Goal: Task Accomplishment & Management: Complete application form

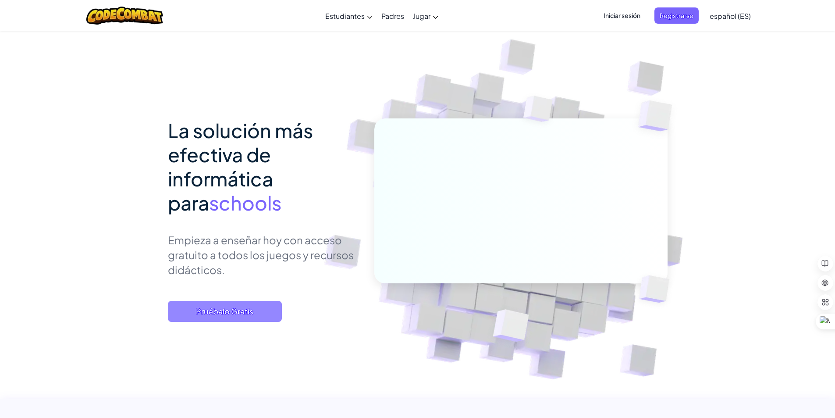
click at [273, 308] on span "Pruébalo Gratis" at bounding box center [225, 311] width 114 height 21
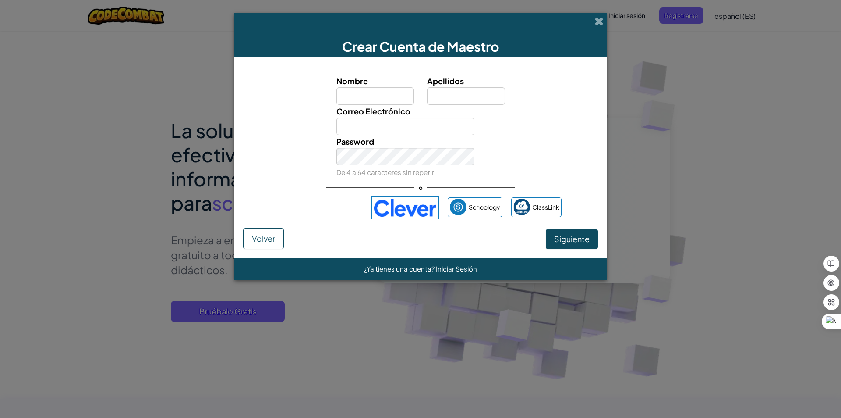
click at [662, 199] on div "Crear Cuenta de Maestro Nombre Apellidos Correo Electrónico Password De 4 a 64 …" at bounding box center [420, 209] width 841 height 418
click at [595, 19] on span at bounding box center [599, 21] width 9 height 9
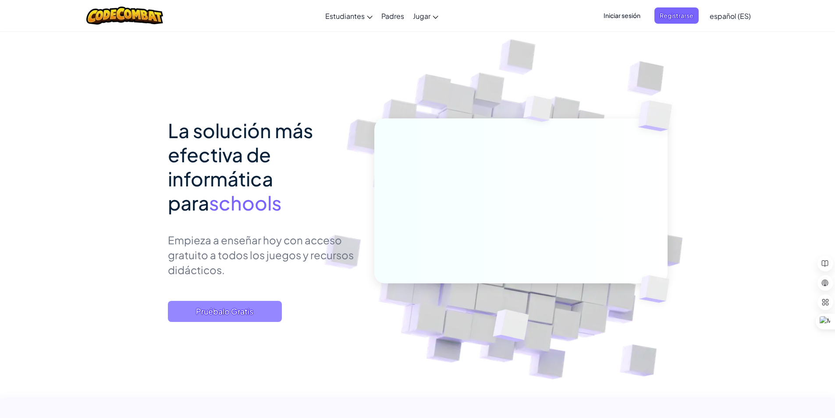
click at [222, 308] on span "Pruébalo Gratis" at bounding box center [225, 311] width 114 height 21
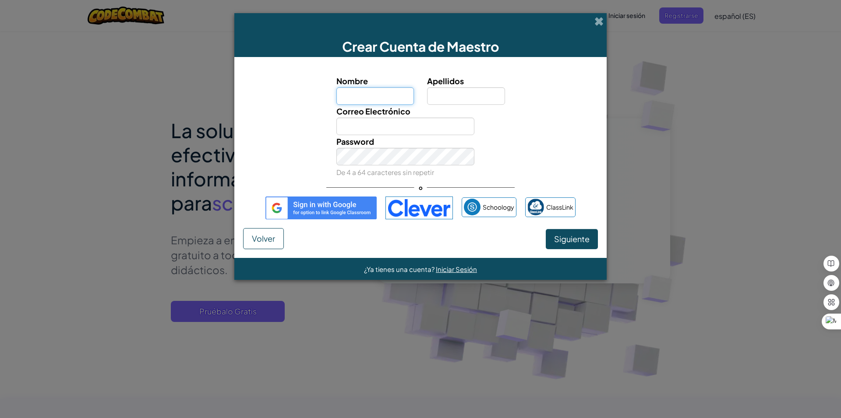
click at [395, 96] on input "Nombre" at bounding box center [375, 96] width 78 height 18
type input "[PERSON_NAME]"
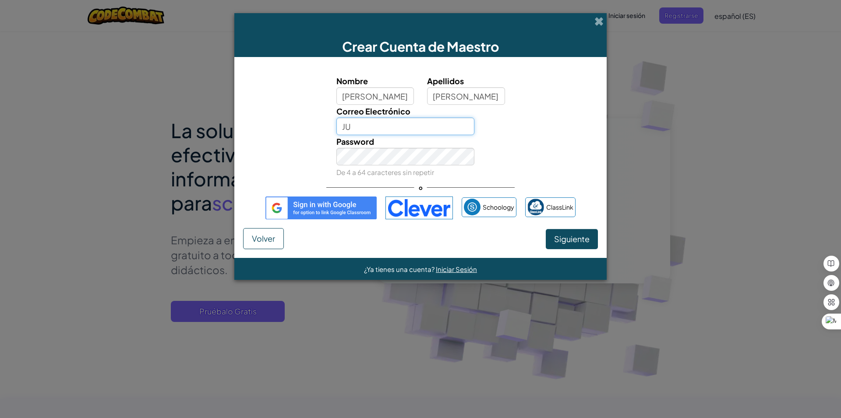
type input "J"
type input "[EMAIL_ADDRESS][DOMAIN_NAME]"
click at [555, 247] on button "Siguiente" at bounding box center [572, 239] width 52 height 20
select select "[GEOGRAPHIC_DATA]"
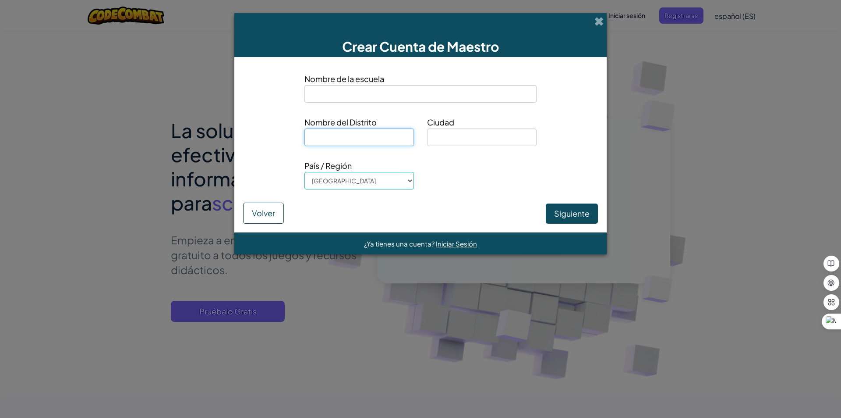
click at [346, 138] on input at bounding box center [360, 137] width 110 height 18
type input "[PERSON_NAME]"
click at [562, 209] on button "Siguiente" at bounding box center [572, 213] width 52 height 20
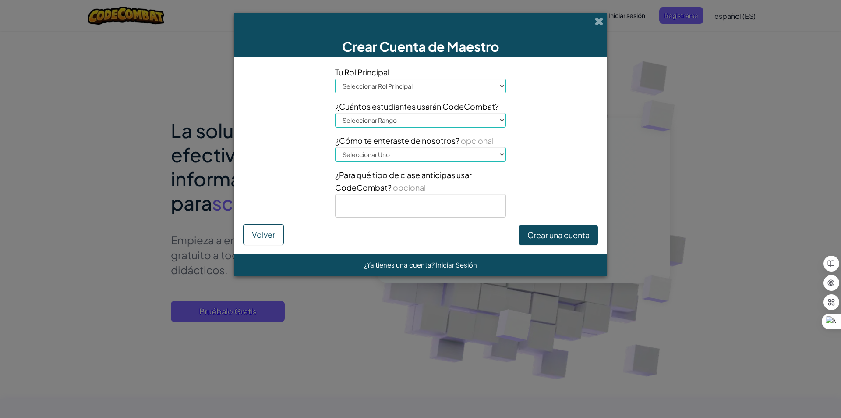
click at [396, 92] on select "Seleccionar Rol Principal Principal Padre Coordinador de Tecnología Profesor Es…" at bounding box center [420, 85] width 171 height 15
select select "Teacher"
click at [335, 78] on select "Seleccionar Rol Principal Principal Padre Coordinador de Tecnología Profesor Es…" at bounding box center [420, 85] width 171 height 15
click at [406, 120] on select "Seleccionar Rango 1-10 11-50 [PHONE_NUMBER] [PHONE_NUMBER] 1000+" at bounding box center [420, 120] width 171 height 15
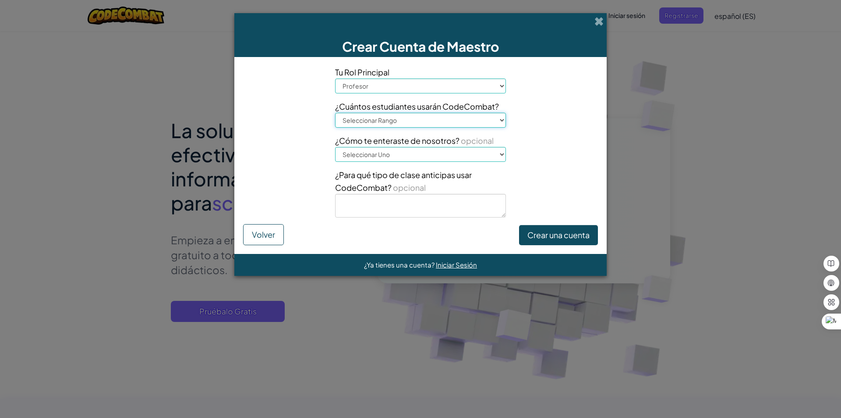
click at [406, 120] on select "Seleccionar Rango 1-10 11-50 [PHONE_NUMBER] [PHONE_NUMBER] 1000+" at bounding box center [420, 120] width 171 height 15
click at [400, 124] on select "Seleccionar Rango 1-10 11-50 [PHONE_NUMBER] [PHONE_NUMBER] 1000+" at bounding box center [420, 120] width 171 height 15
click at [391, 117] on select "Seleccionar Rango 1-10 11-50 [PHONE_NUMBER] [PHONE_NUMBER] 1000+" at bounding box center [420, 120] width 171 height 15
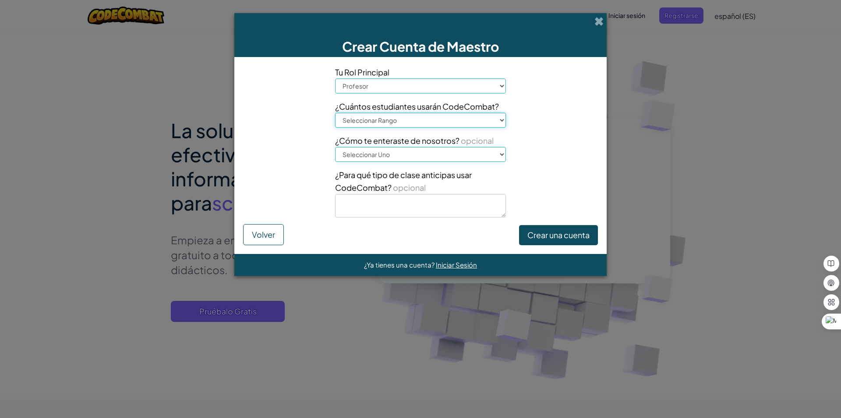
select select "1-10"
click at [335, 113] on select "Seleccionar Rango 1-10 11-50 [PHONE_NUMBER] [PHONE_NUMBER] 1000+" at bounding box center [420, 120] width 171 height 15
click at [357, 152] on select "Seleccionar Uno Conferencia (por ejemplo, ISTE) [DOMAIN_NAME][URL] del Código U…" at bounding box center [420, 154] width 171 height 15
select select "Google"
click at [335, 147] on select "Seleccionar Uno Conferencia (por ejemplo, ISTE) [DOMAIN_NAME][URL] del Código U…" at bounding box center [420, 154] width 171 height 15
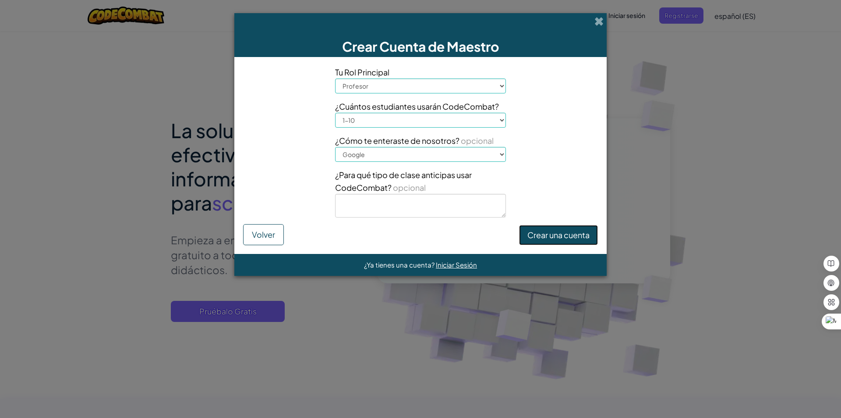
click at [563, 235] on button "Crear una cuenta" at bounding box center [558, 235] width 79 height 20
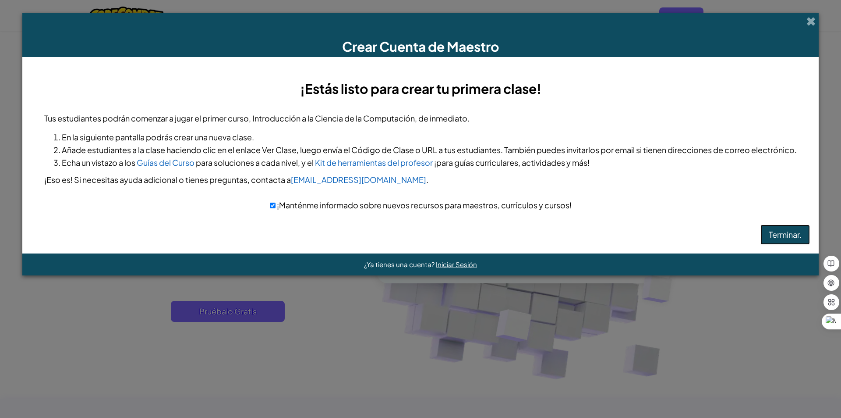
click at [784, 242] on button "Terminar." at bounding box center [786, 234] width 50 height 20
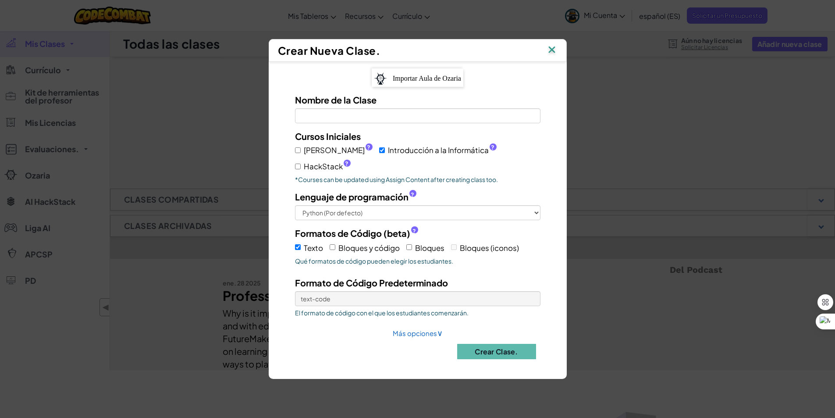
click at [556, 56] on img at bounding box center [551, 50] width 11 height 13
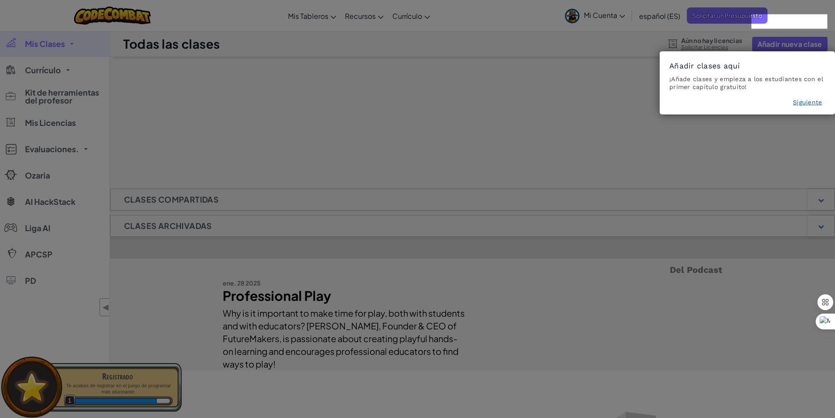
scroll to position [44, 0]
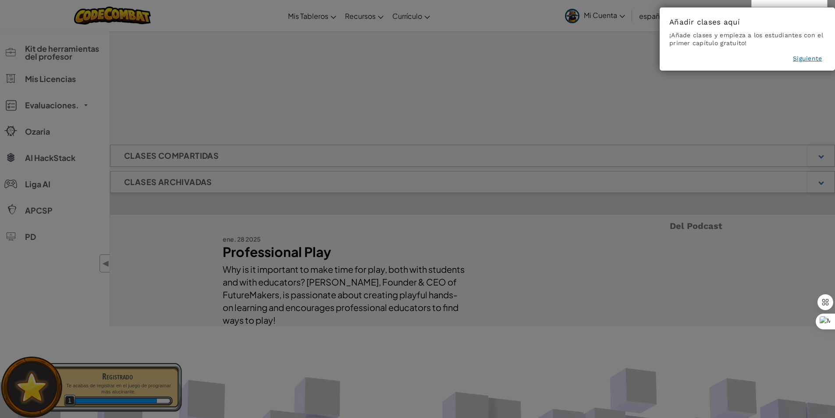
click at [804, 62] on button "Siguiente" at bounding box center [807, 58] width 29 height 9
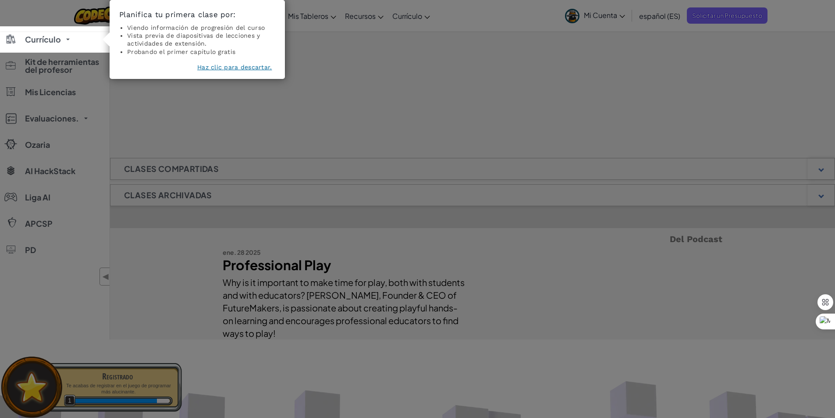
click at [207, 70] on button "Haz clic para descartar." at bounding box center [234, 67] width 74 height 9
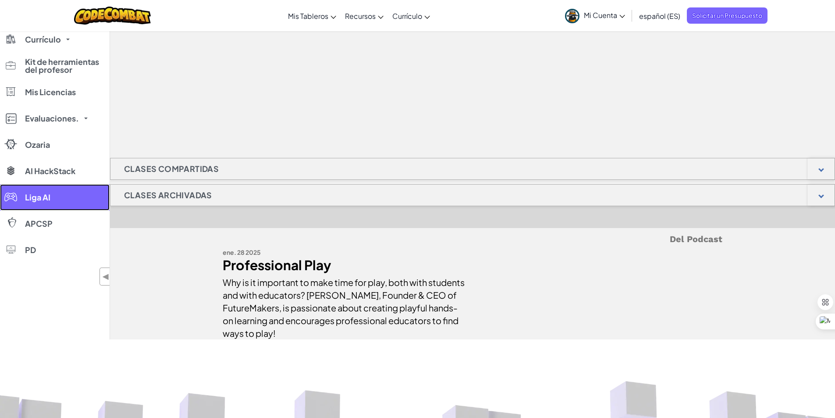
click at [53, 203] on link "Liga AI" at bounding box center [55, 197] width 110 height 26
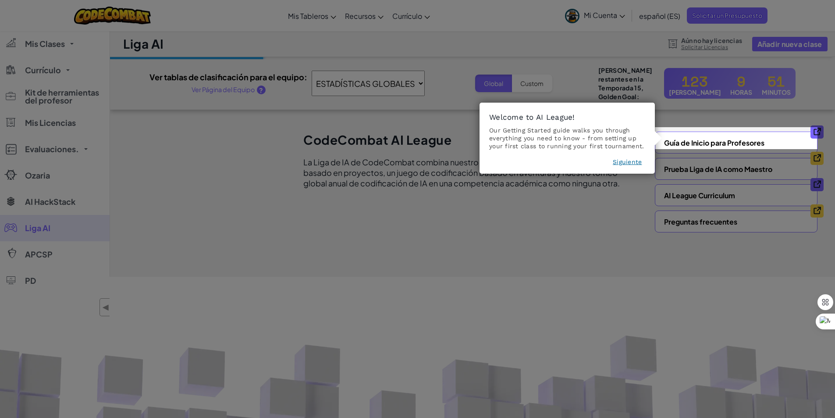
click at [627, 161] on button "Siguiente" at bounding box center [627, 161] width 29 height 9
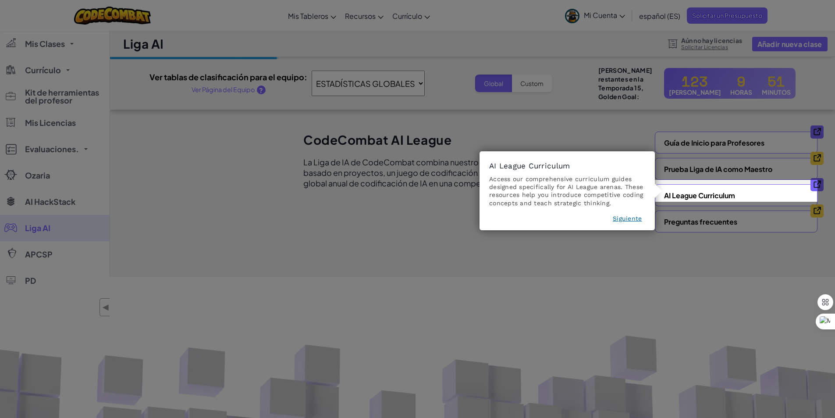
click at [620, 217] on button "Siguiente" at bounding box center [627, 218] width 29 height 9
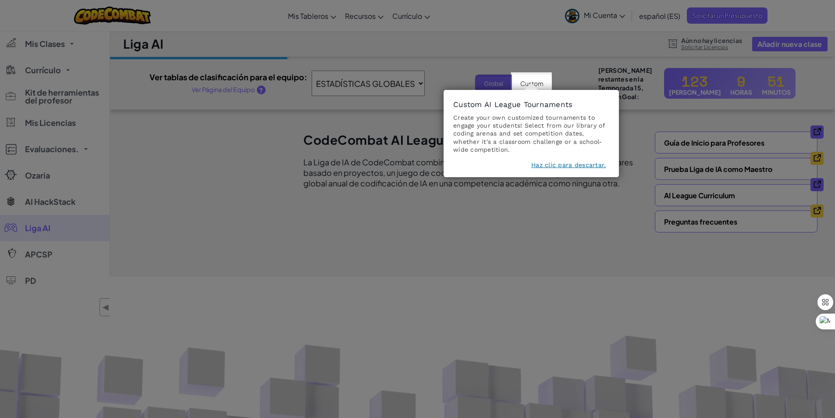
click at [572, 168] on button "Haz clic para descartar." at bounding box center [568, 164] width 74 height 9
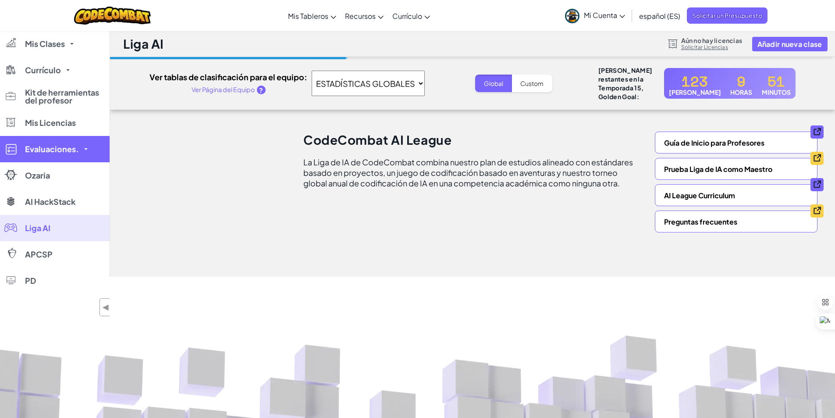
click at [49, 142] on link "Evaluaciones." at bounding box center [55, 149] width 110 height 26
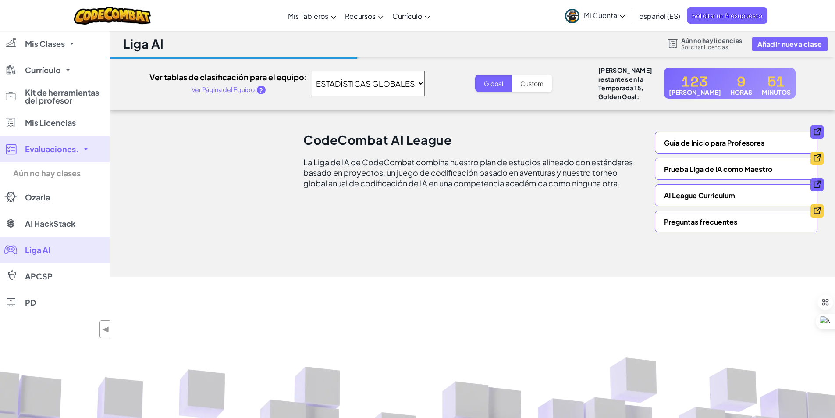
click at [49, 142] on link "Evaluaciones." at bounding box center [55, 149] width 110 height 26
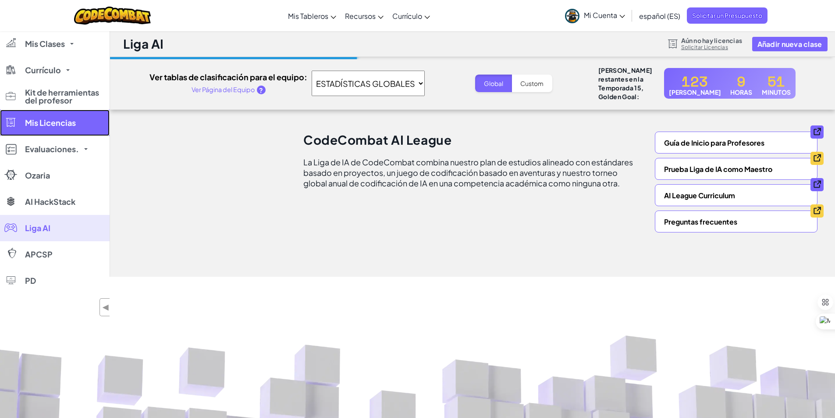
click at [48, 124] on span "Mis Licencias" at bounding box center [50, 123] width 51 height 8
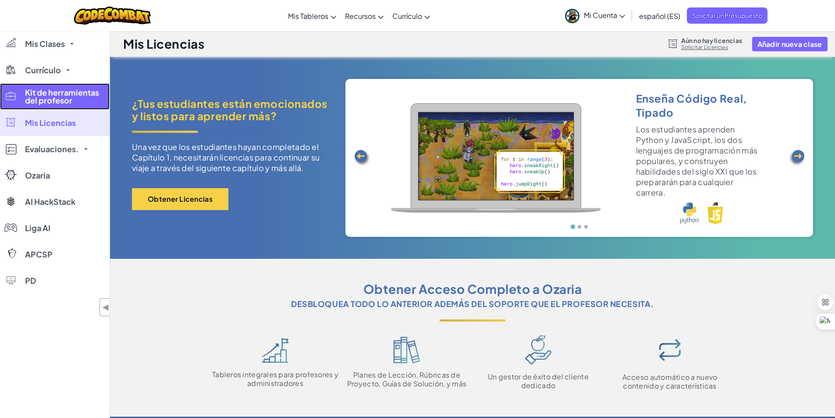
click at [51, 99] on span "Kit de herramientas del profesor" at bounding box center [64, 97] width 79 height 16
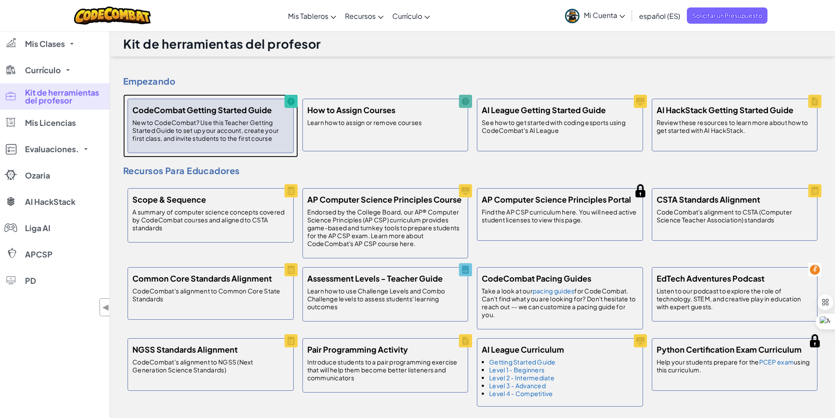
click at [191, 122] on p "New to CodeCombat? Use this Teacher Getting Started Guide to set up your accoun…" at bounding box center [210, 130] width 156 height 24
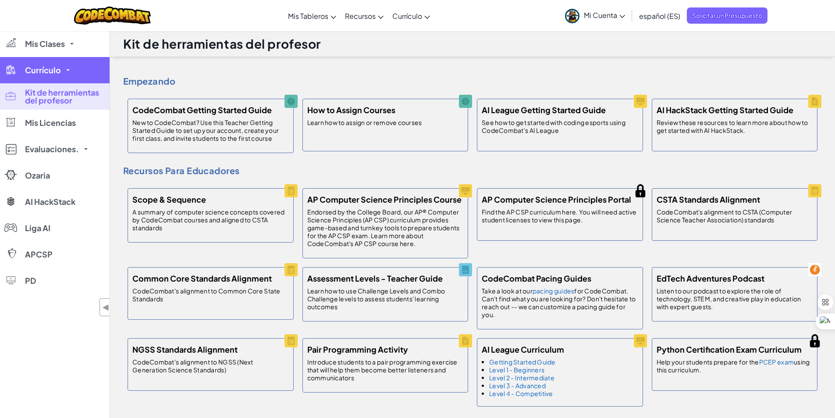
click at [53, 69] on span "Currículo" at bounding box center [43, 70] width 36 height 8
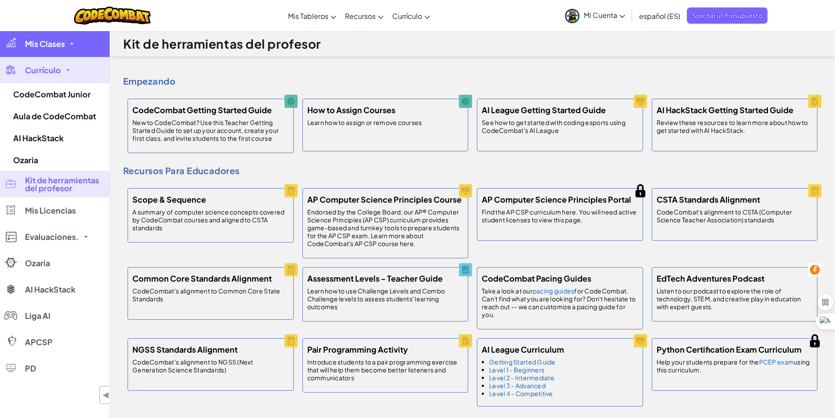
click at [58, 41] on span "Mis Clases" at bounding box center [45, 44] width 40 height 8
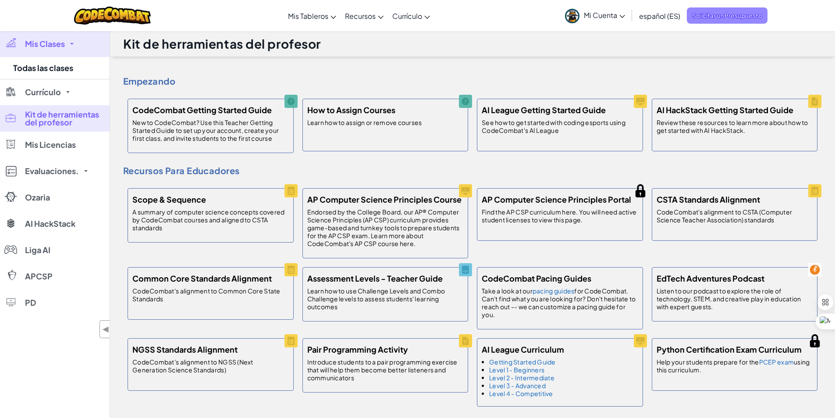
click at [705, 12] on span "Solicitar un Presupuesto" at bounding box center [727, 15] width 81 height 16
